Goal: Task Accomplishment & Management: Manage account settings

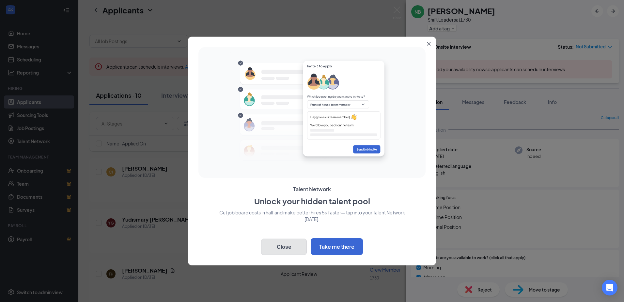
click at [289, 249] on button "Close" at bounding box center [284, 246] width 46 height 16
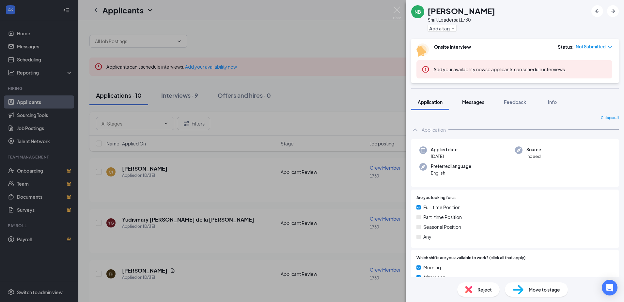
click at [476, 100] on span "Messages" at bounding box center [473, 102] width 22 height 6
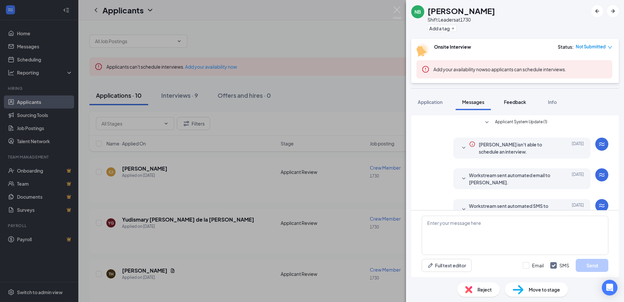
click at [518, 100] on span "Feedback" at bounding box center [515, 102] width 22 height 6
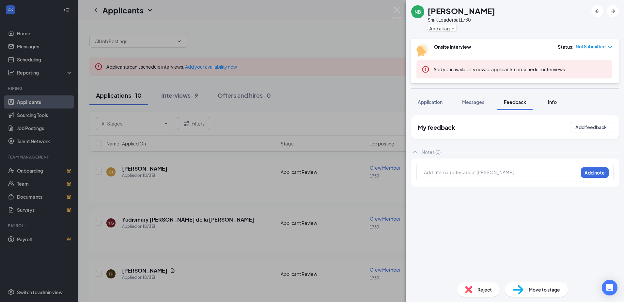
click at [552, 100] on span "Info" at bounding box center [552, 102] width 9 height 6
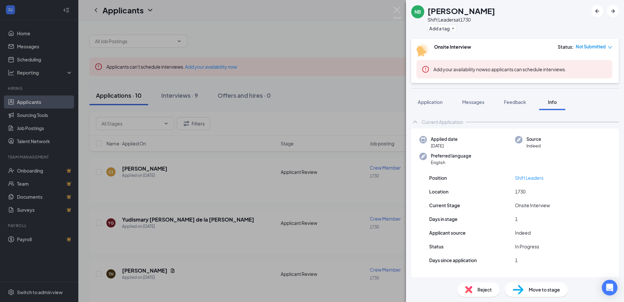
scroll to position [1, 0]
click at [615, 11] on icon "ArrowRight" at bounding box center [613, 11] width 4 height 4
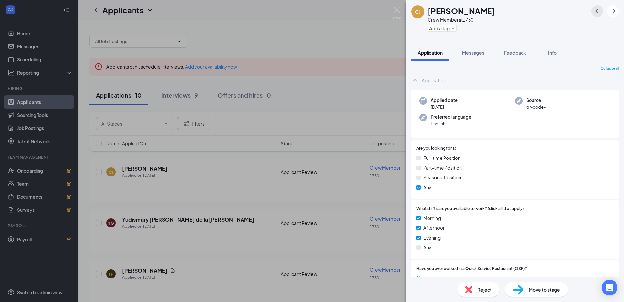
click at [596, 13] on icon "ArrowLeftNew" at bounding box center [598, 11] width 8 height 8
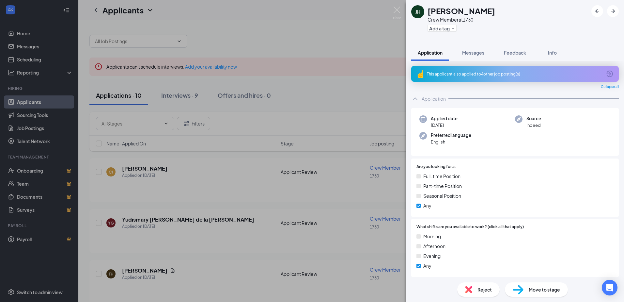
click at [599, 74] on div "This applicant also applied to 4 other job posting(s)" at bounding box center [515, 74] width 208 height 16
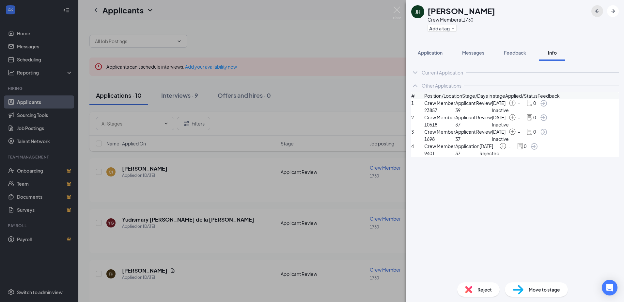
click at [598, 8] on icon "ArrowLeftNew" at bounding box center [598, 11] width 8 height 8
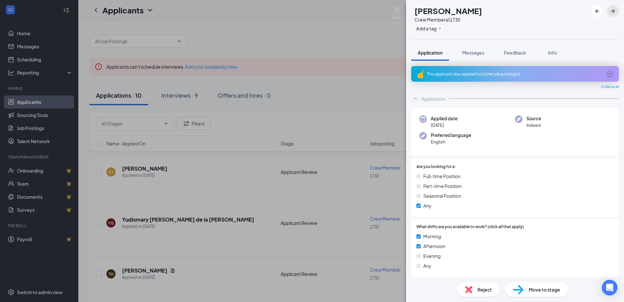
click at [612, 9] on icon "ArrowRight" at bounding box center [613, 11] width 8 height 8
click at [611, 9] on icon "ArrowRight" at bounding box center [613, 11] width 8 height 8
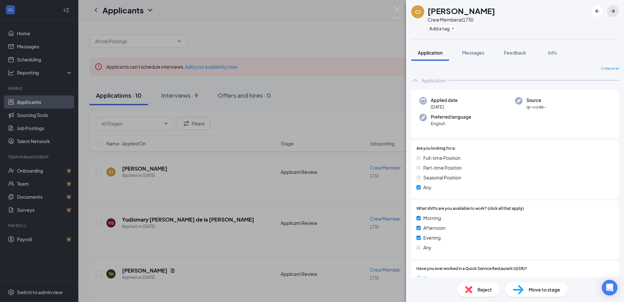
click at [611, 9] on icon "ArrowRight" at bounding box center [613, 11] width 8 height 8
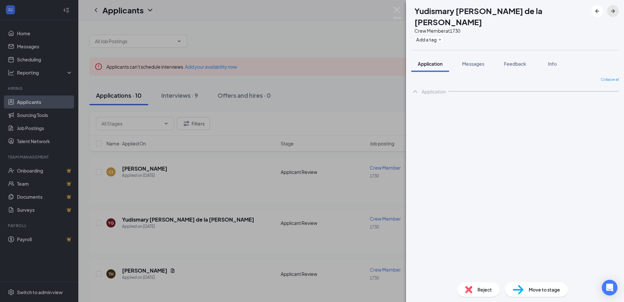
click at [611, 9] on icon "ArrowRight" at bounding box center [613, 11] width 8 height 8
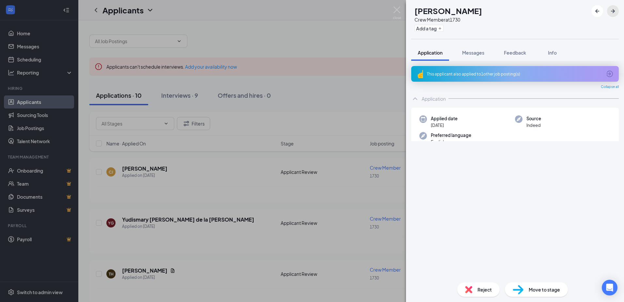
click at [611, 9] on icon "ArrowRight" at bounding box center [613, 11] width 8 height 8
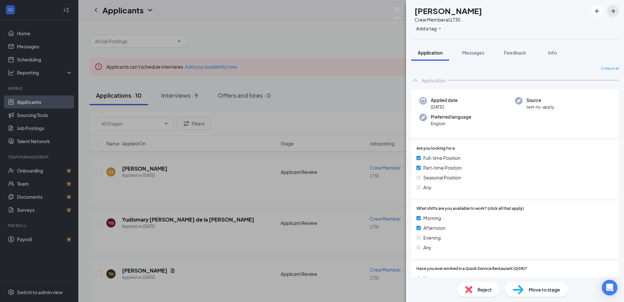
click at [611, 9] on icon "ArrowRight" at bounding box center [613, 11] width 8 height 8
